Goal: Navigation & Orientation: Go to known website

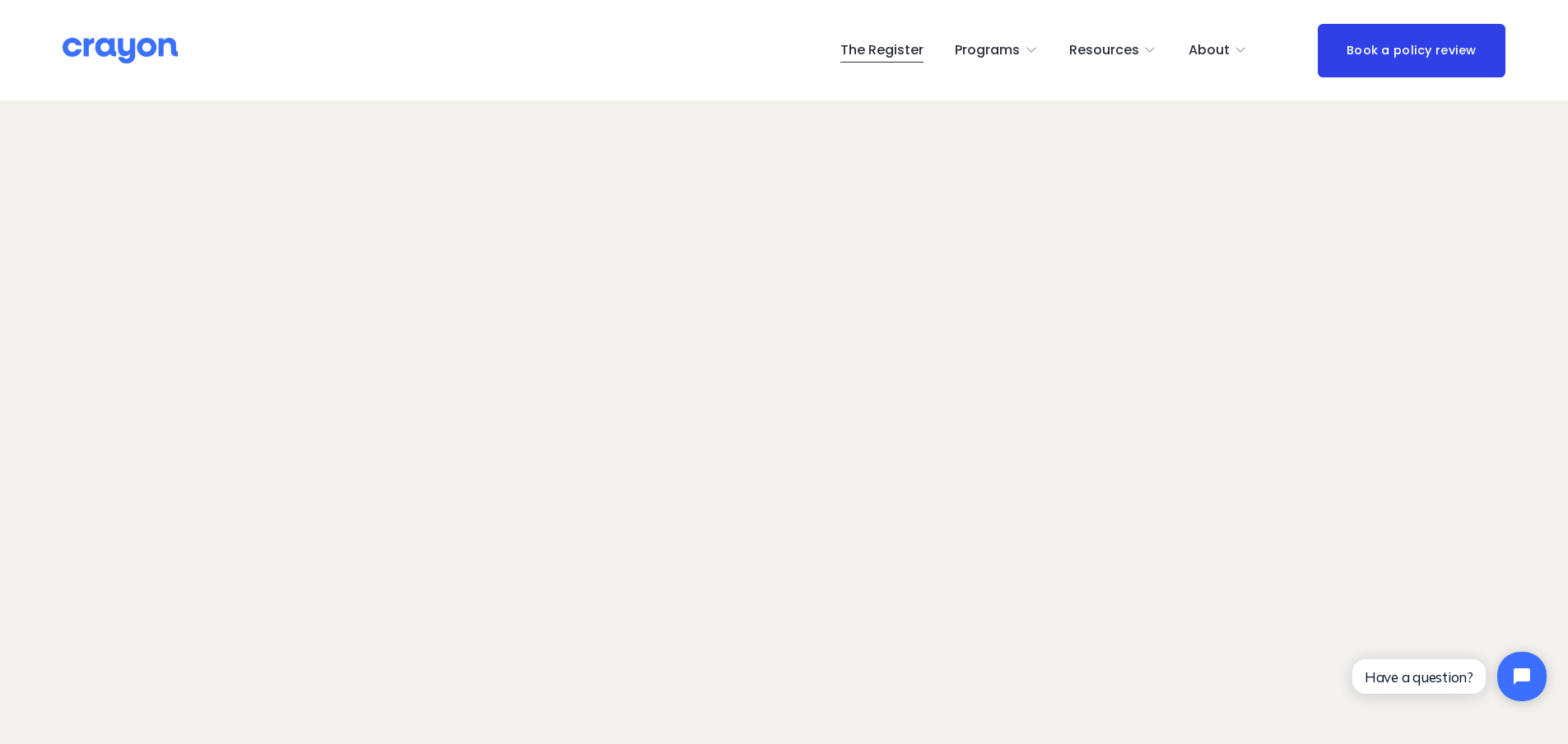
scroll to position [117, 0]
click at [890, 53] on link "The Register" at bounding box center [882, 50] width 83 height 27
click at [84, 54] on img at bounding box center [120, 51] width 115 height 29
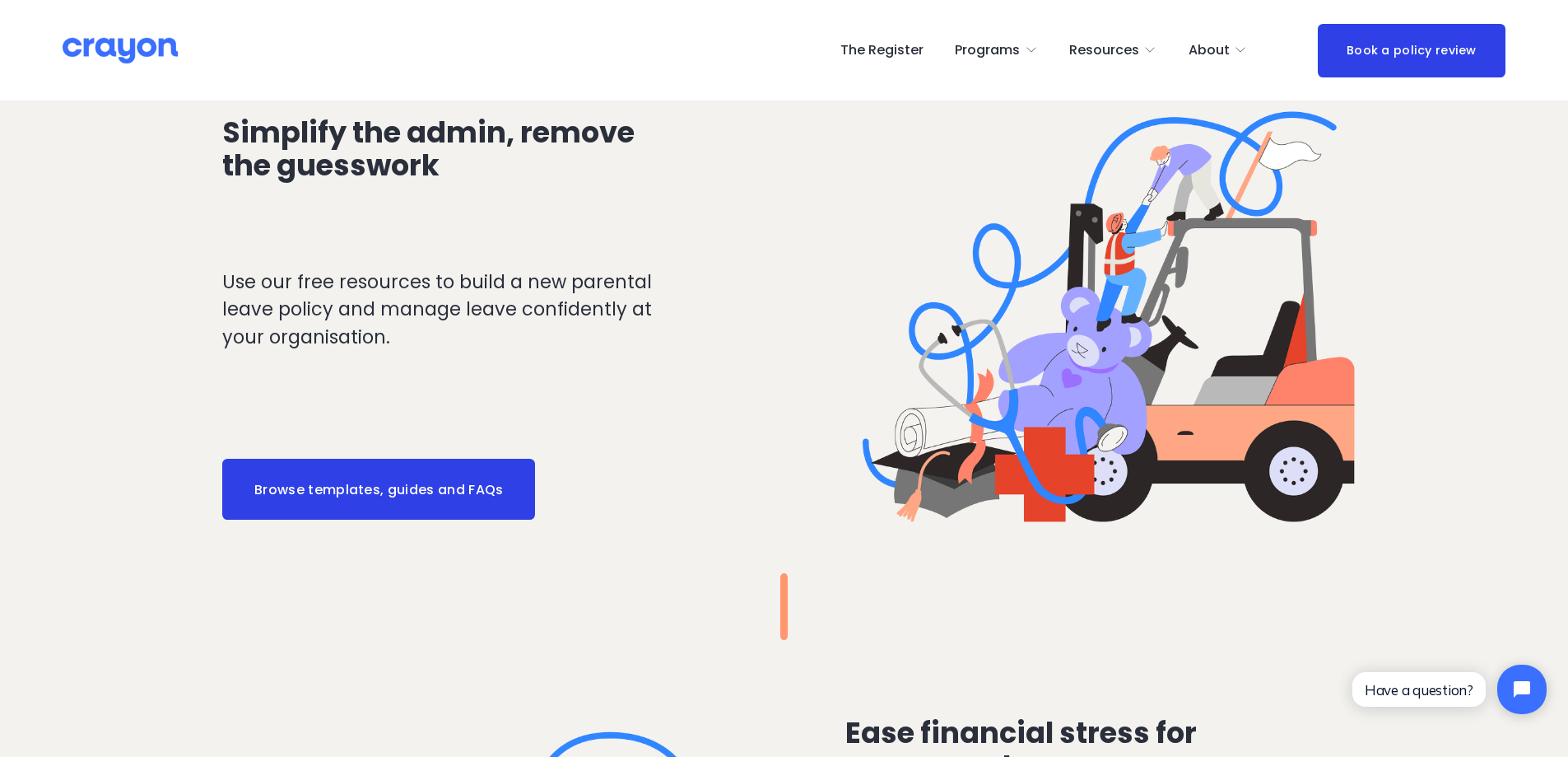
scroll to position [2059, 0]
